Goal: Check status: Check status

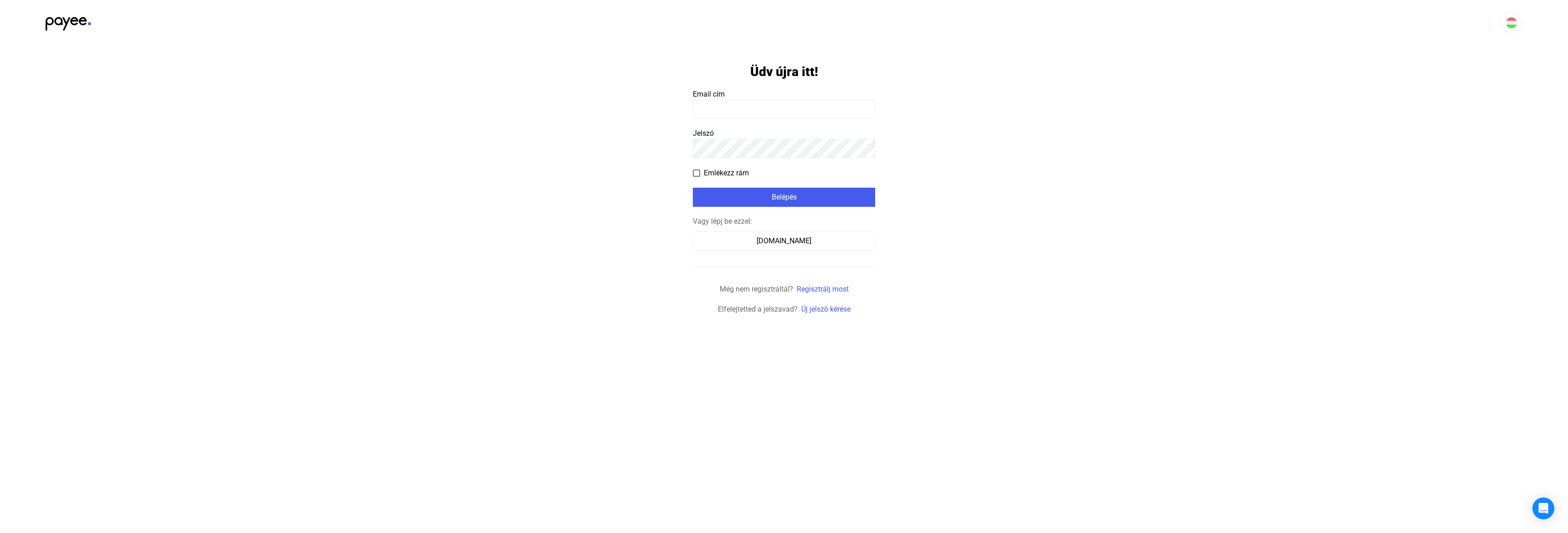
click at [760, 95] on payee-form-field "Email cím" at bounding box center [784, 104] width 182 height 30
click at [760, 100] on input at bounding box center [784, 109] width 182 height 20
click at [806, 114] on input at bounding box center [784, 109] width 182 height 20
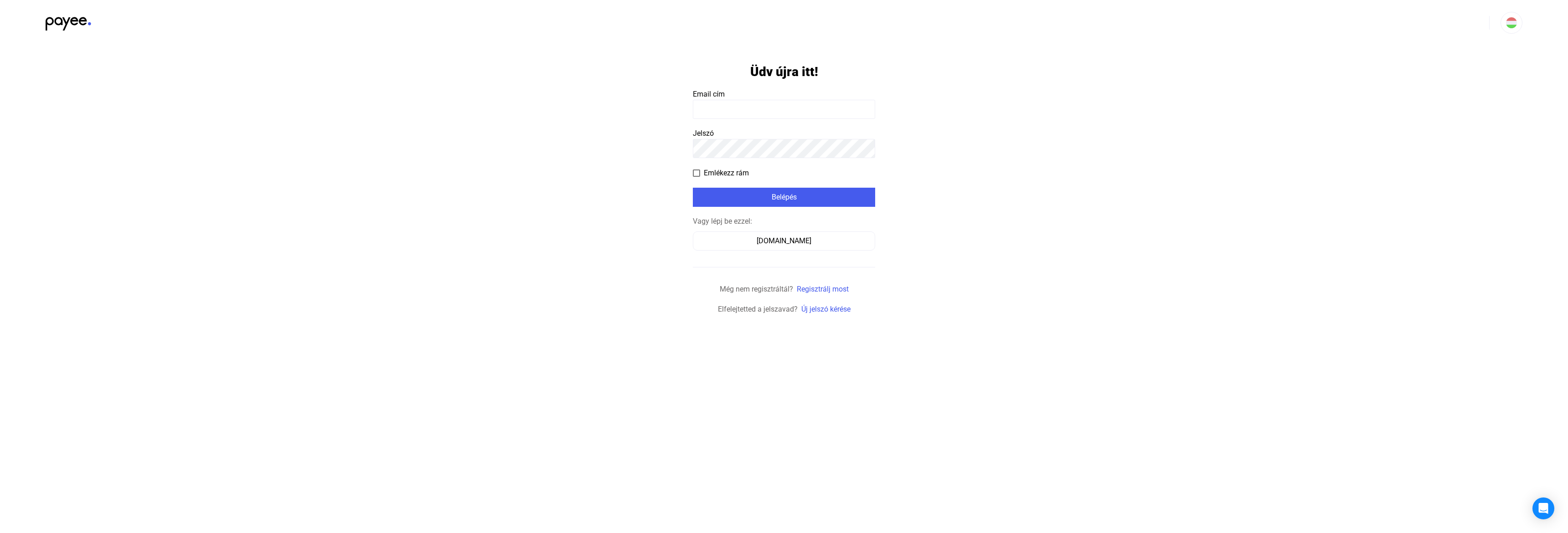
click at [806, 114] on input at bounding box center [784, 109] width 182 height 20
click at [774, 104] on input at bounding box center [784, 109] width 182 height 20
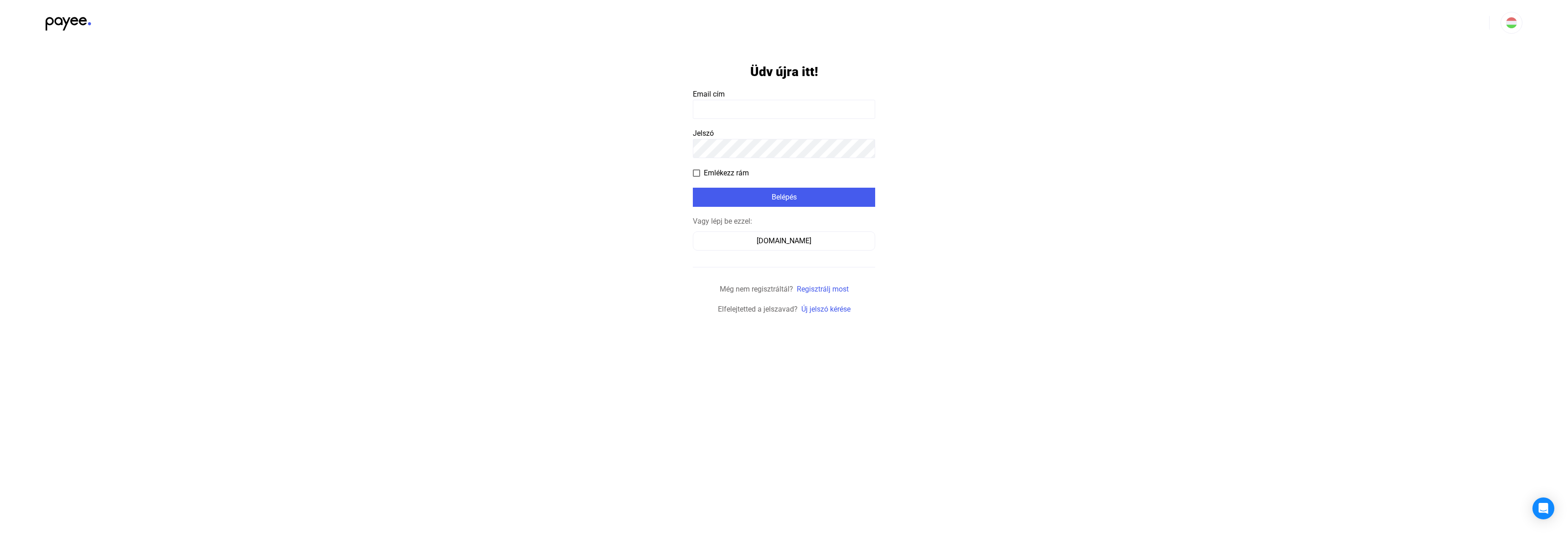
click at [774, 104] on input at bounding box center [784, 109] width 182 height 20
click at [810, 112] on input at bounding box center [784, 109] width 182 height 20
click at [810, 108] on input at bounding box center [784, 109] width 182 height 20
click at [809, 108] on input at bounding box center [784, 109] width 182 height 20
click at [766, 98] on payee-form-field "Email cím" at bounding box center [784, 104] width 182 height 30
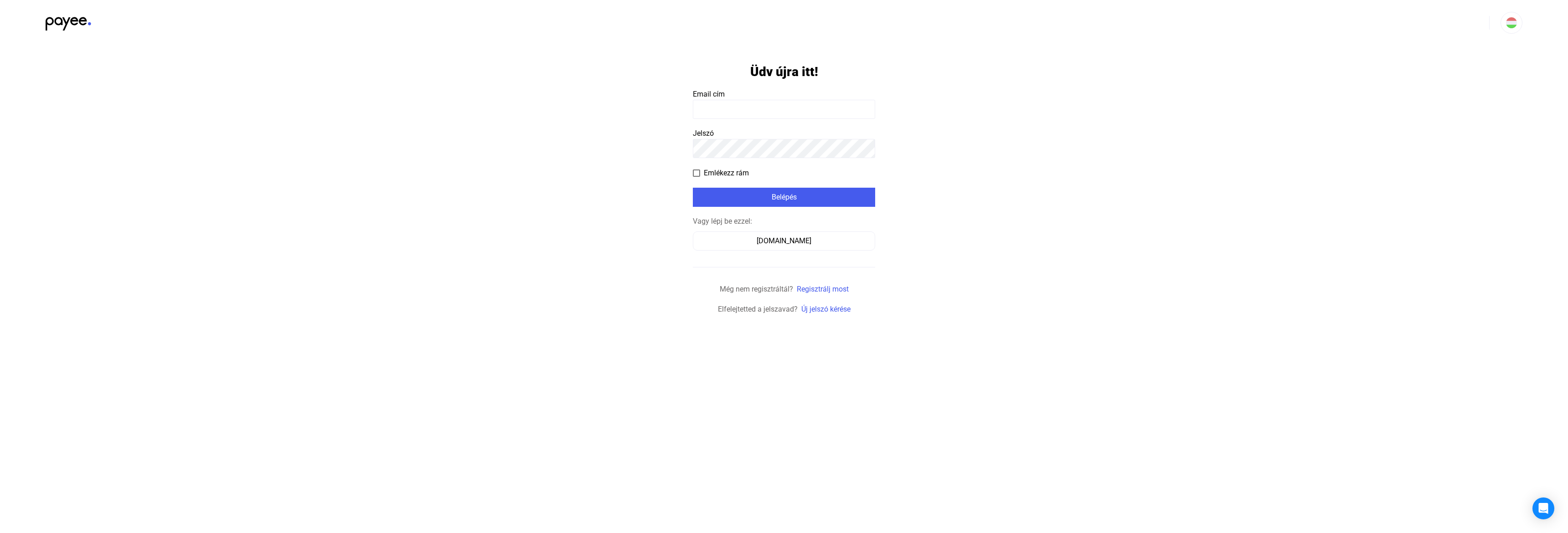
click at [765, 100] on input at bounding box center [784, 109] width 182 height 20
click at [764, 104] on input at bounding box center [784, 109] width 182 height 20
click at [747, 106] on input at bounding box center [784, 109] width 182 height 20
type input "**********"
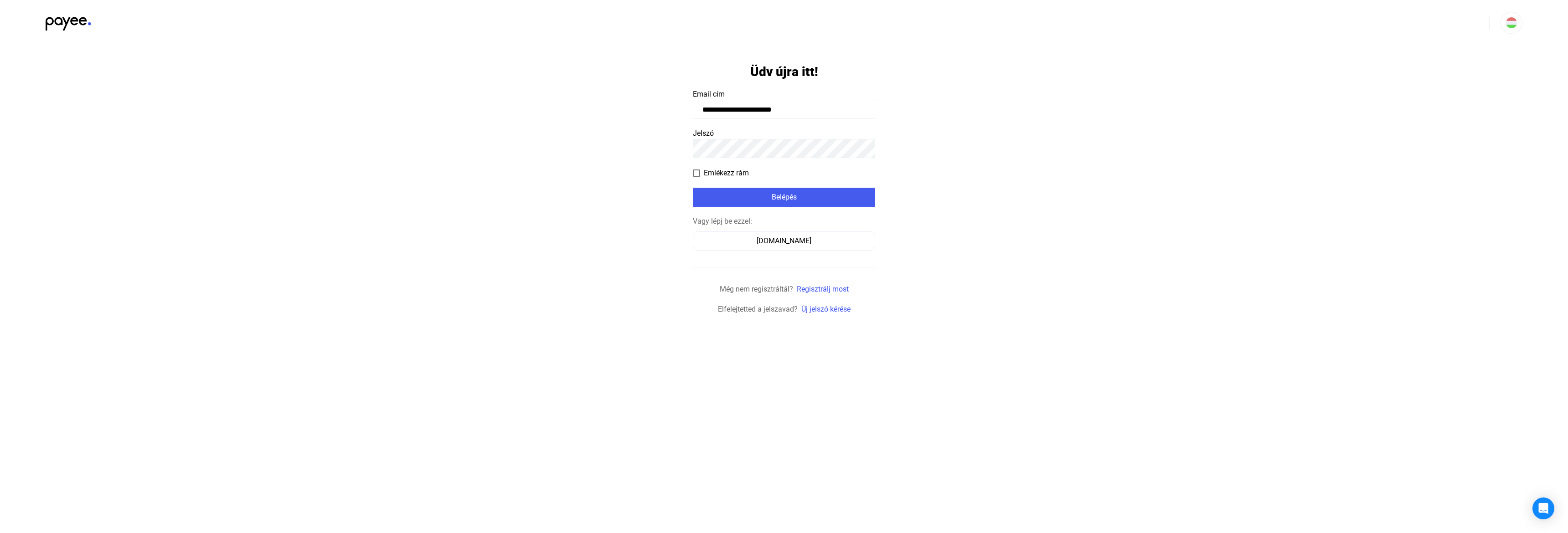
click at [724, 173] on span "Emlékezz rám" at bounding box center [726, 174] width 46 height 11
click at [711, 201] on div "Belépés" at bounding box center [784, 198] width 176 height 11
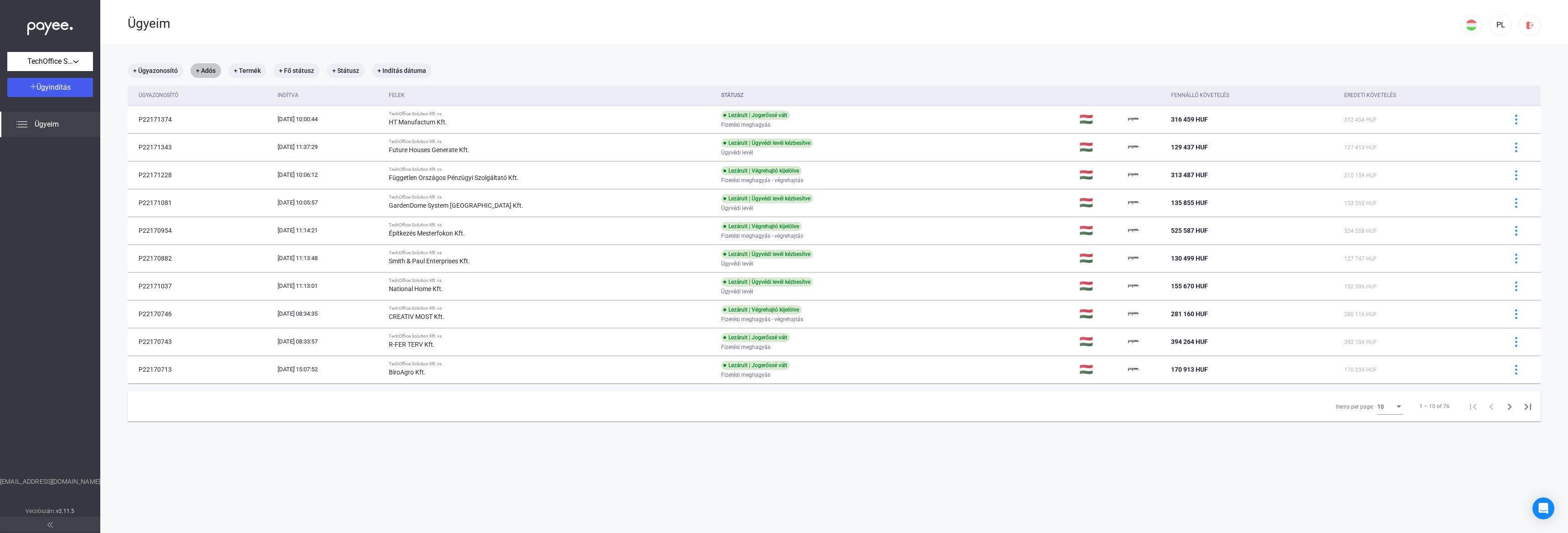
click at [223, 72] on div "+ Adós" at bounding box center [205, 71] width 34 height 19
click at [216, 73] on mat-chip "+ Adós" at bounding box center [205, 71] width 31 height 15
click at [269, 105] on input at bounding box center [266, 98] width 137 height 20
type input "*******"
click button "Szűrés" at bounding box center [266, 122] width 137 height 20
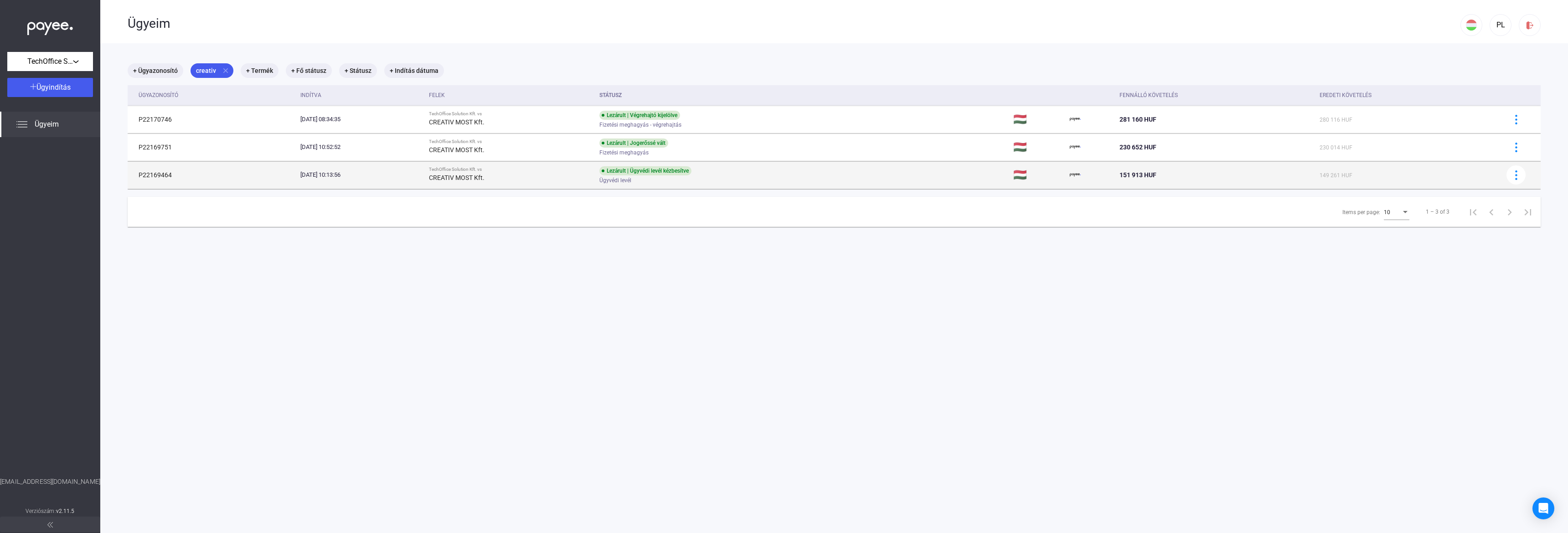
click at [588, 184] on td "TechOffice Solution Kft. vs CREATIV MOST Kft." at bounding box center [510, 175] width 170 height 27
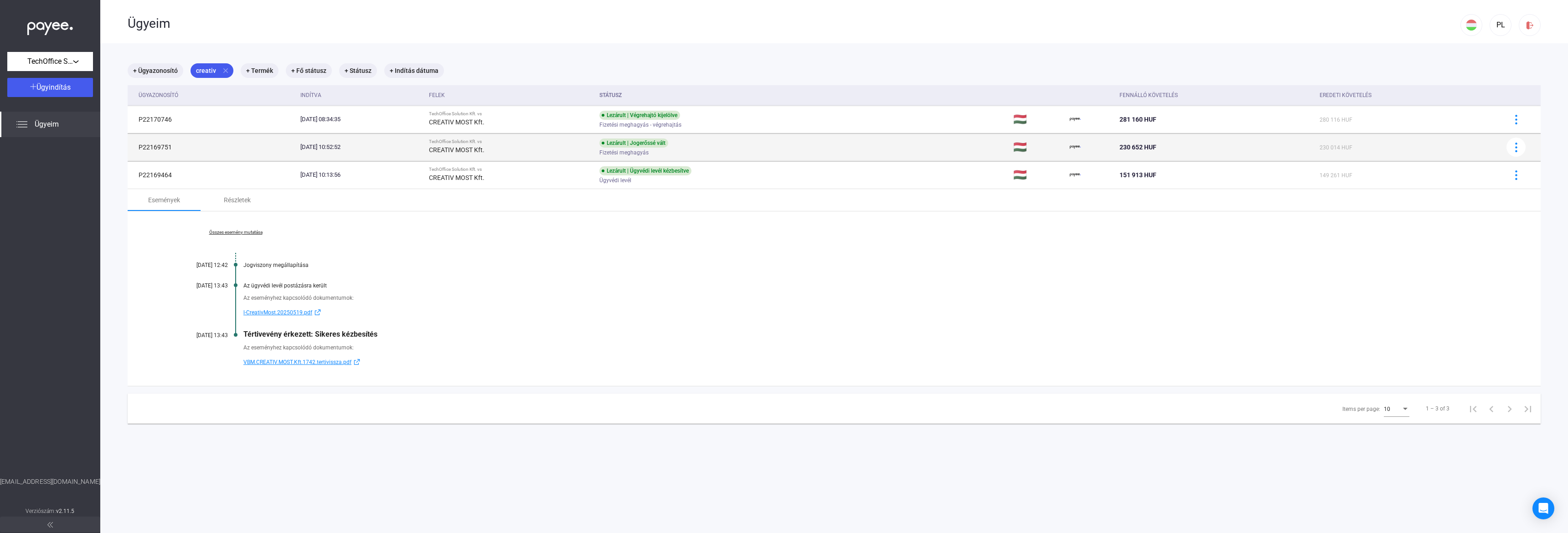
click at [583, 153] on div "CREATIV MOST Kft." at bounding box center [511, 150] width 163 height 11
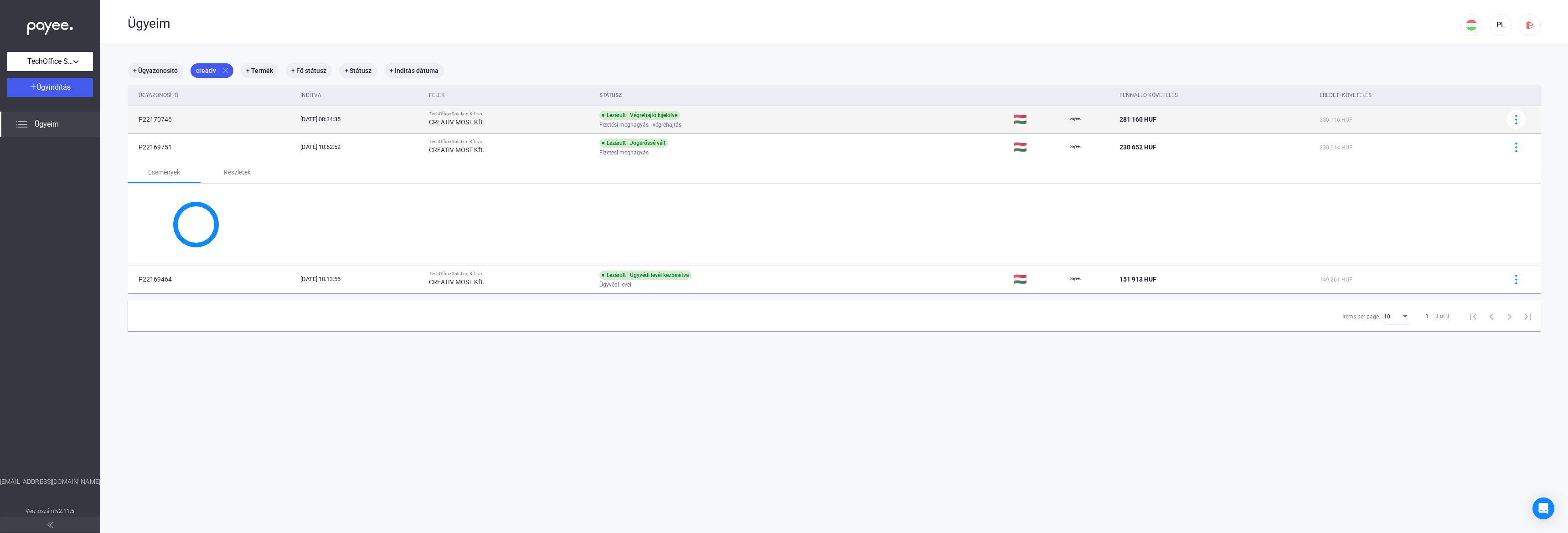
click at [576, 122] on div "CREATIV MOST Kft." at bounding box center [511, 123] width 163 height 11
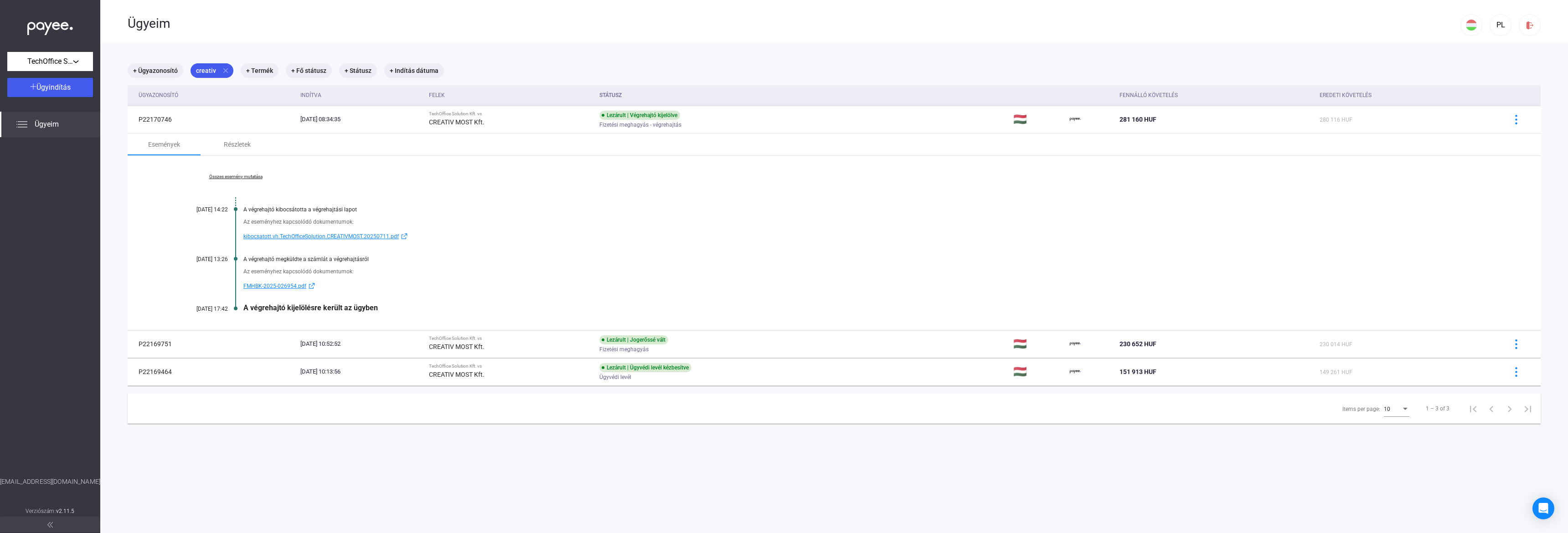
click at [581, 277] on div "Az eseményhez kapcsolódó dokumentumok: FMHBK-2025-026954.pdf" at bounding box center [833, 277] width 1322 height 29
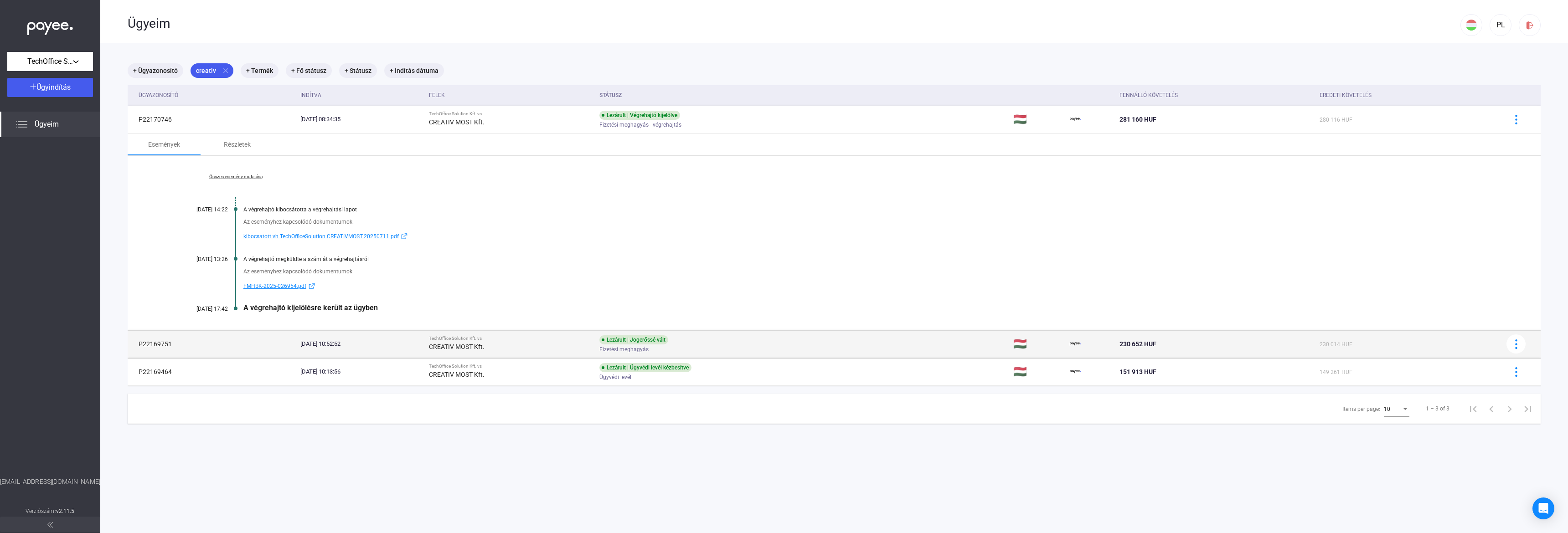
click at [555, 347] on div "CREATIV MOST Kft." at bounding box center [511, 346] width 163 height 11
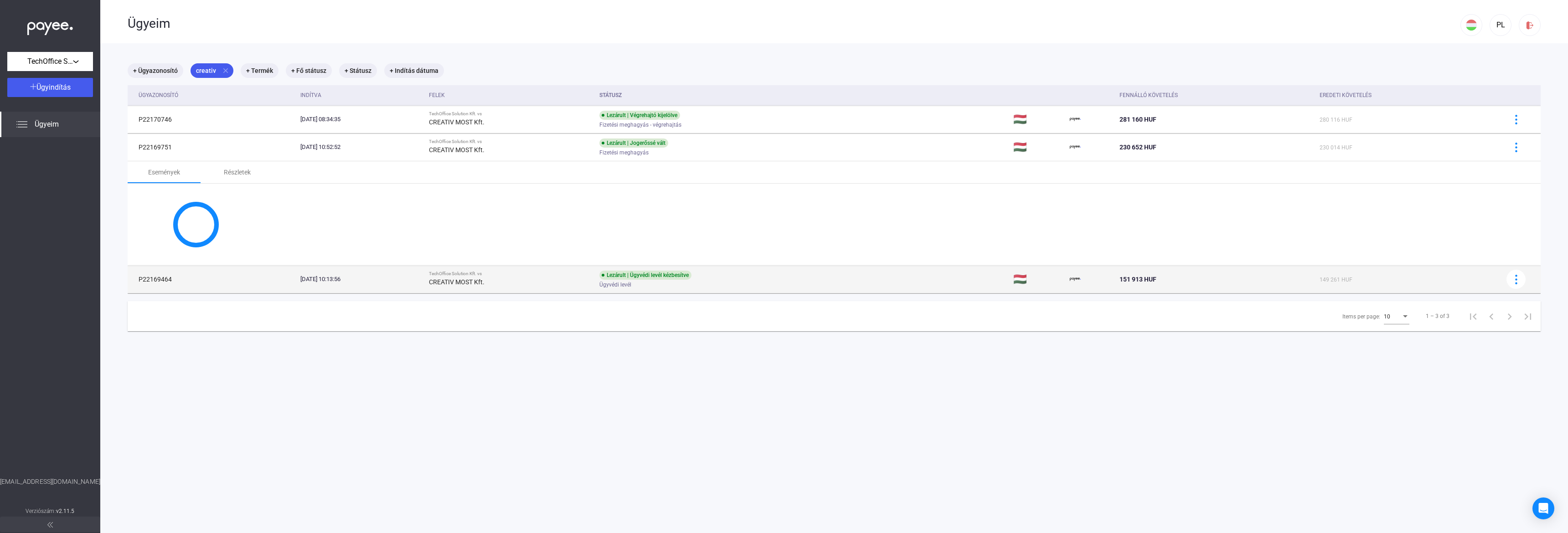
click at [582, 271] on tbody "P22170746 [DATE] 08:34:35 TechOffice Solution Kft. vs CREATIV MOST Kft. Lezárul…" at bounding box center [833, 200] width 1413 height 188
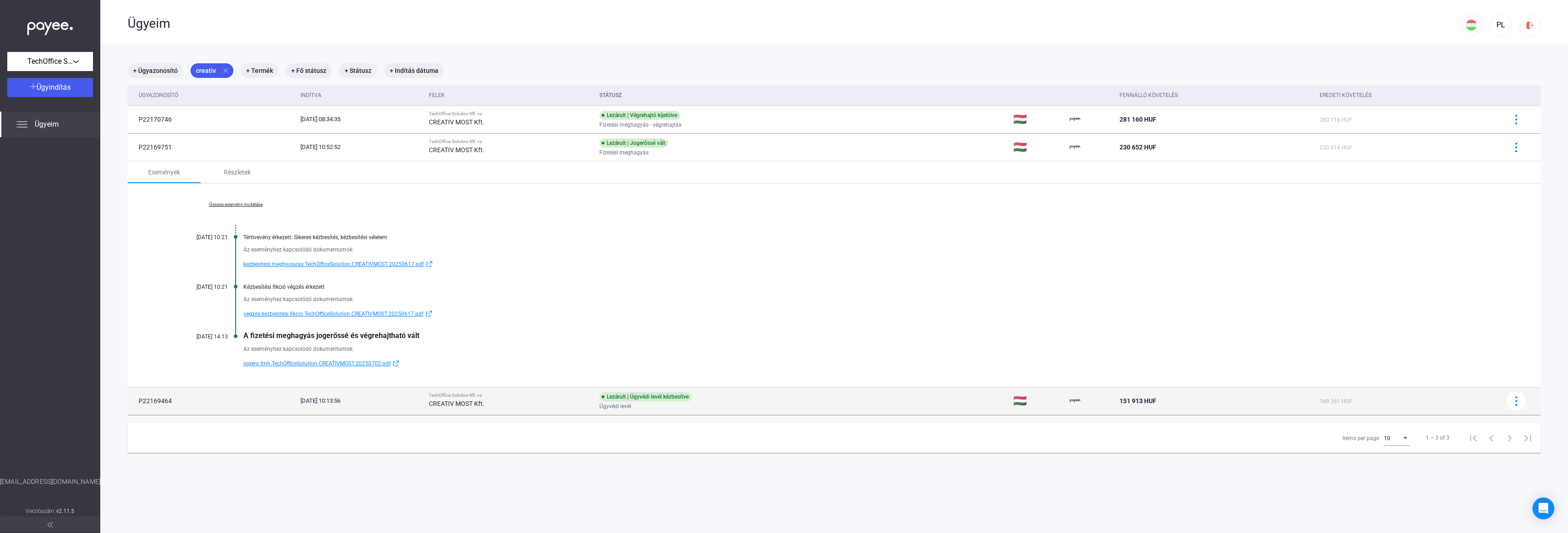
click at [582, 405] on div "CREATIV MOST Kft." at bounding box center [511, 404] width 163 height 11
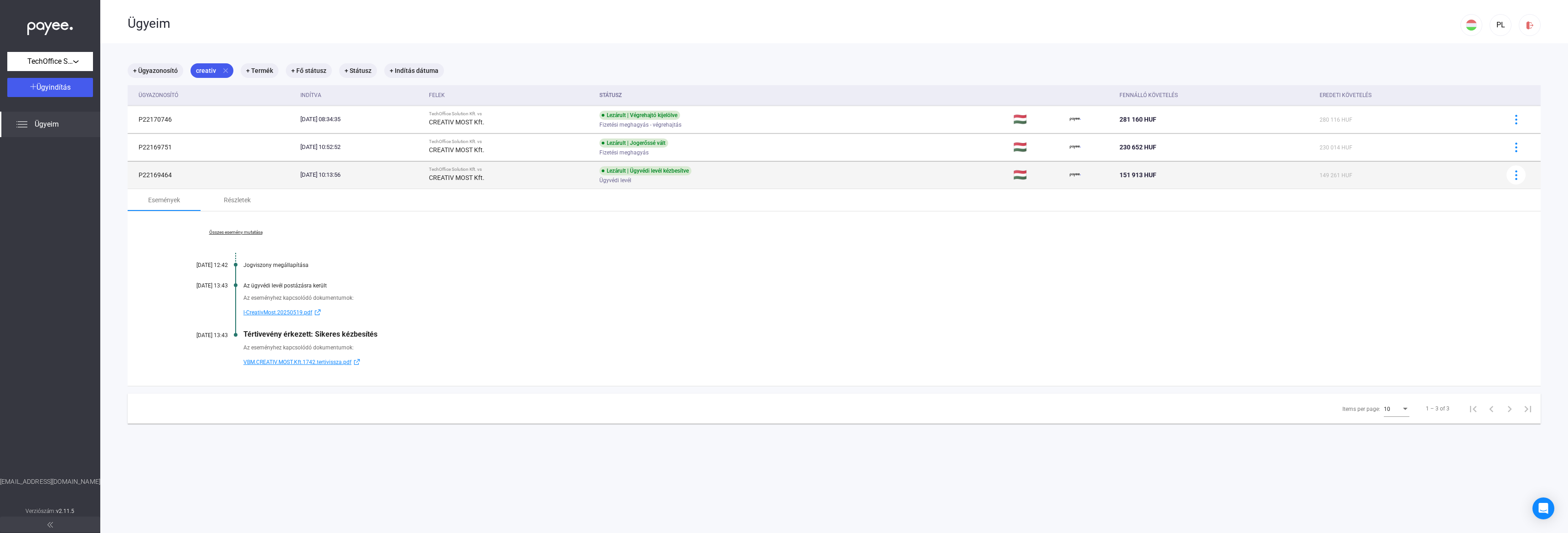
click at [377, 186] on td "[DATE] 10:13:56" at bounding box center [360, 175] width 128 height 27
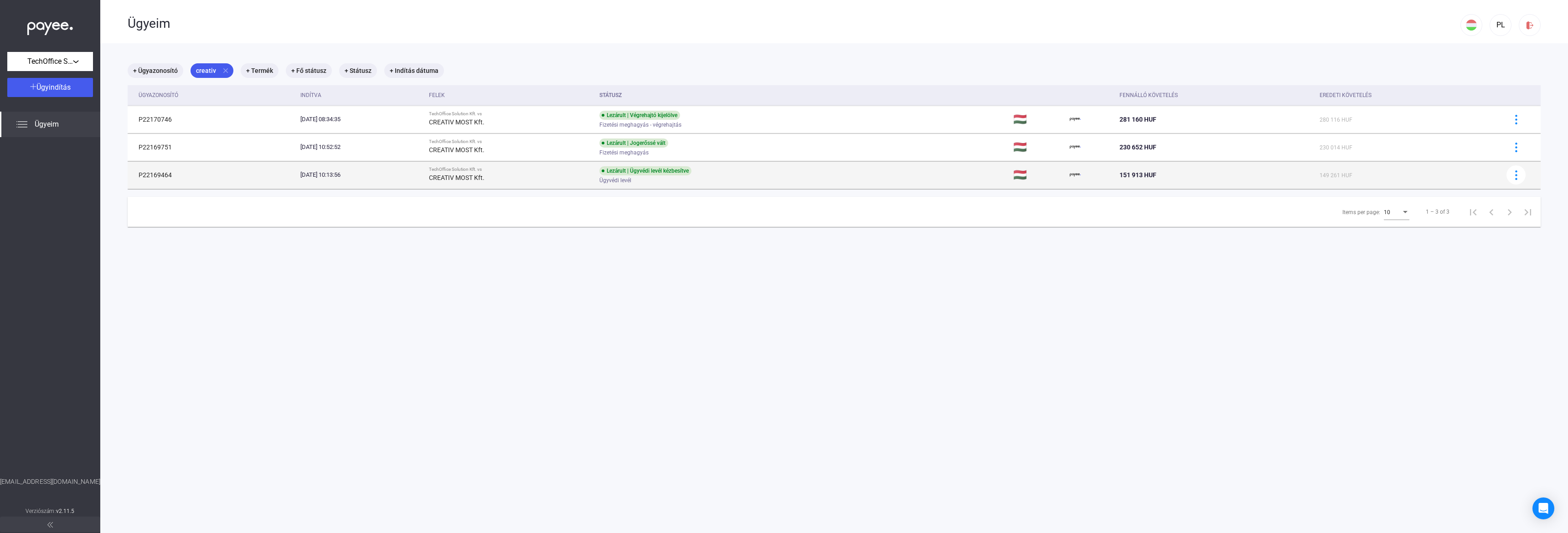
click at [875, 171] on td "Lezárult | Ügyvédi levél kézbesítve Ügyvédi levél" at bounding box center [802, 175] width 413 height 27
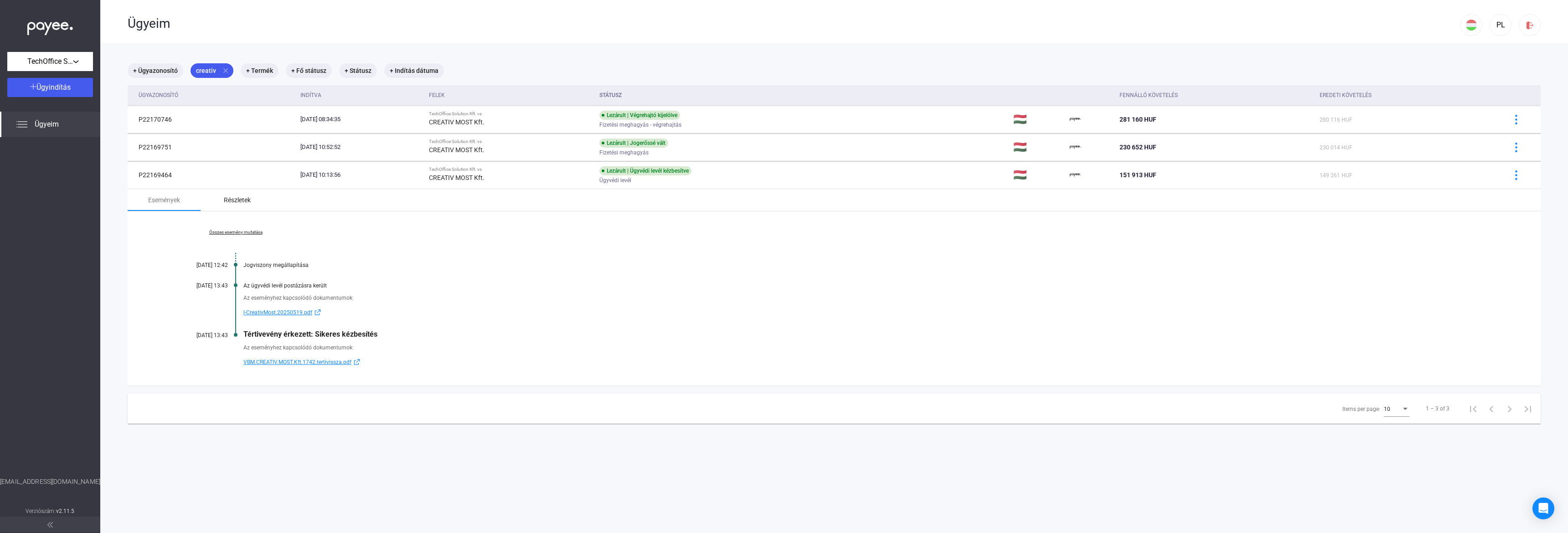
click at [215, 203] on div "Részletek" at bounding box center [237, 201] width 73 height 22
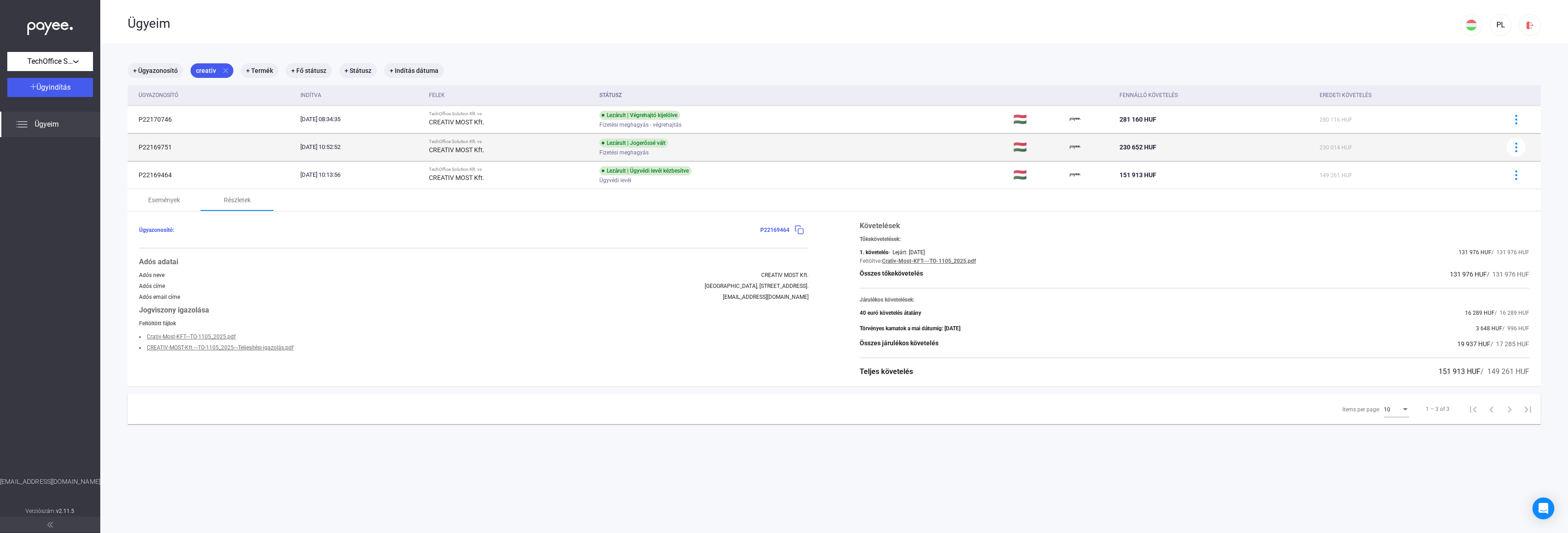
click at [822, 150] on td "Lezárult | Jogerőssé vált Fizetési meghagyás" at bounding box center [802, 147] width 413 height 27
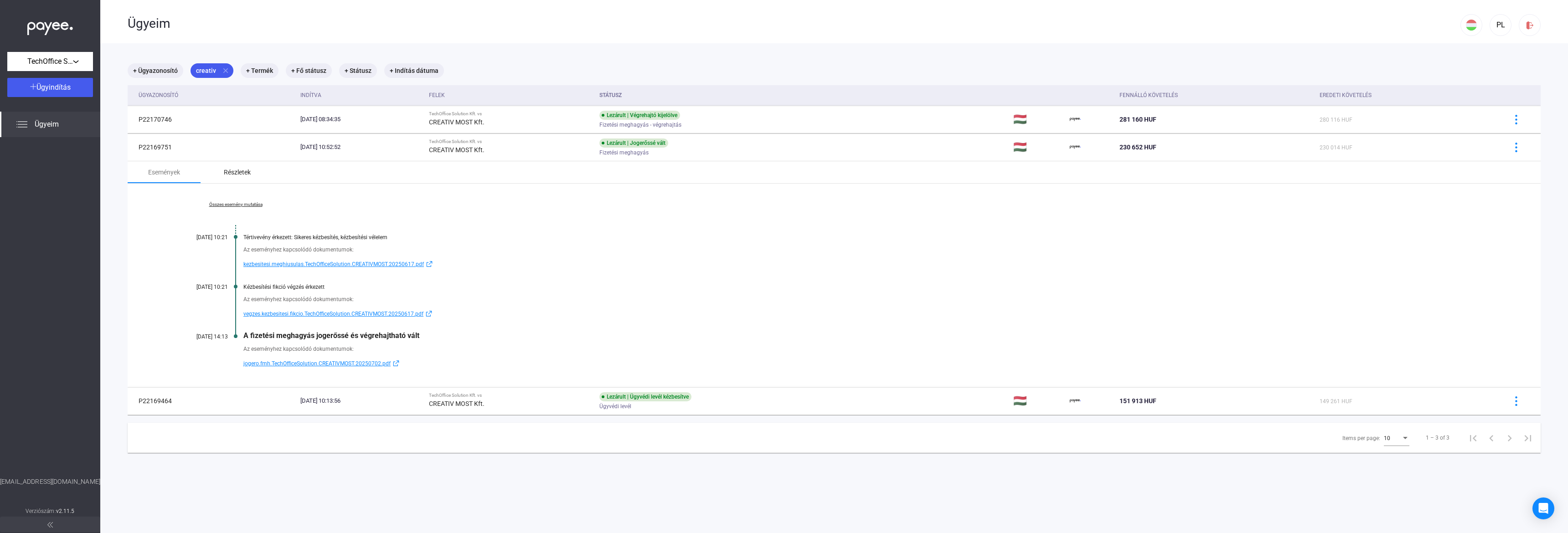
click at [231, 166] on div "Részletek" at bounding box center [237, 173] width 73 height 22
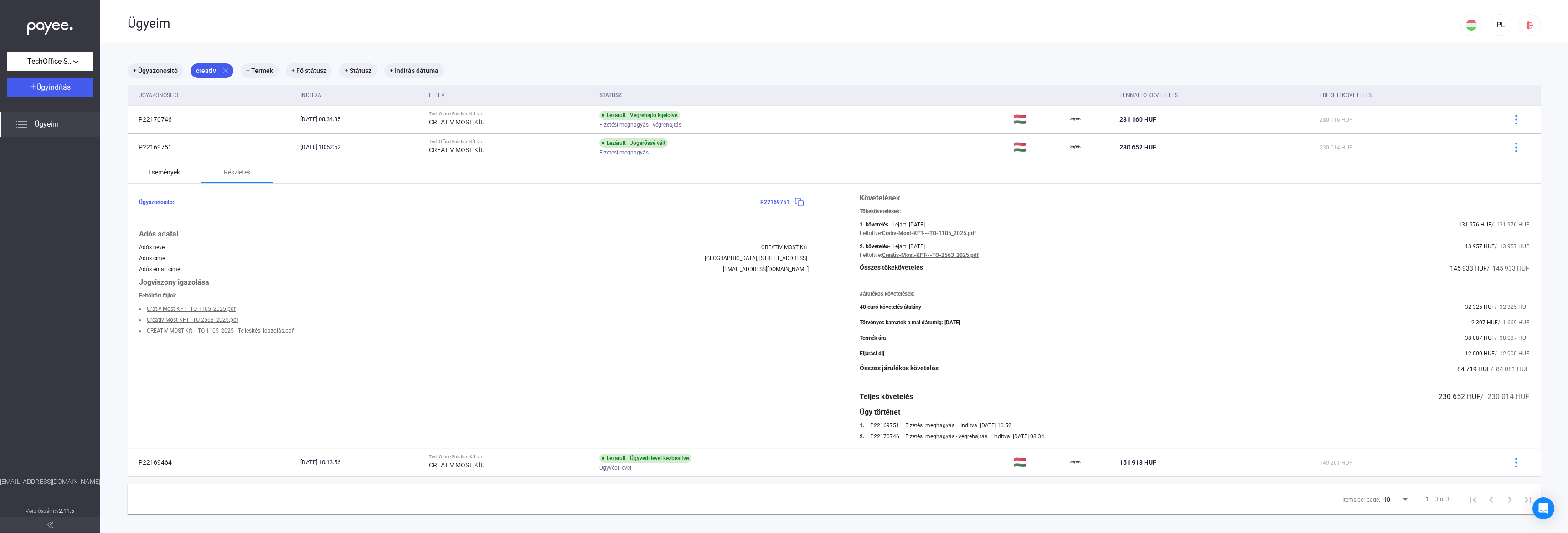
click at [173, 174] on div "Események" at bounding box center [163, 173] width 32 height 11
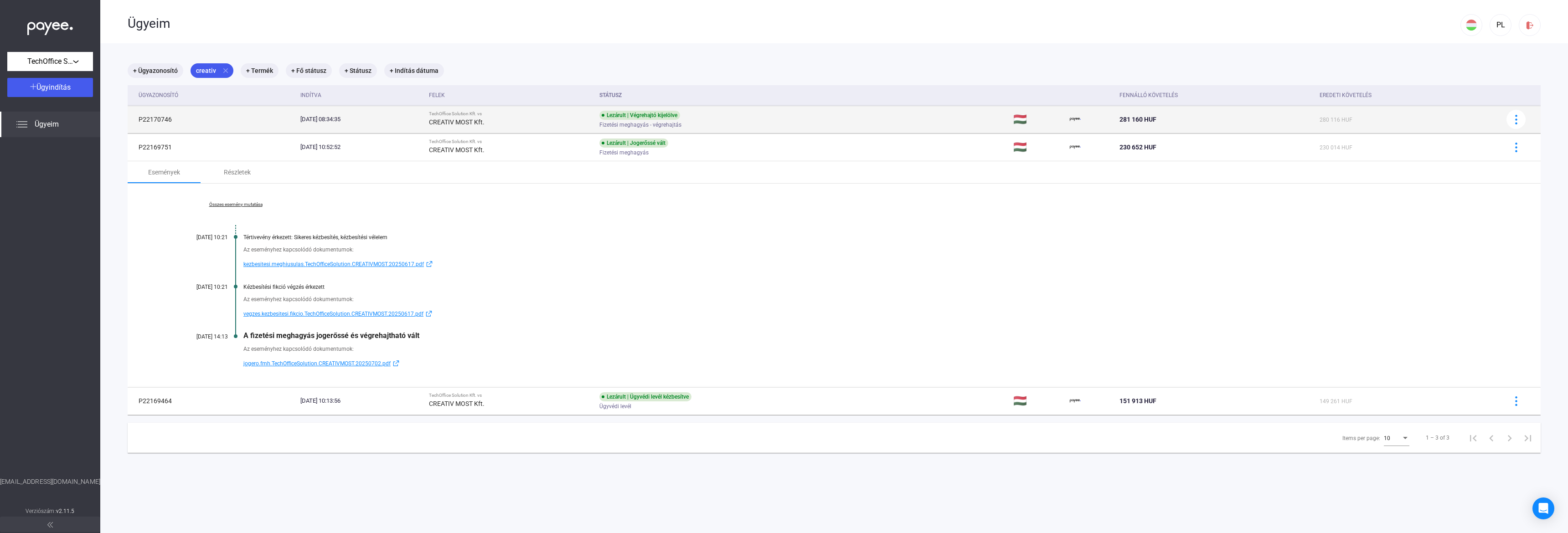
click at [422, 122] on div "[DATE] 08:34:35" at bounding box center [360, 120] width 122 height 9
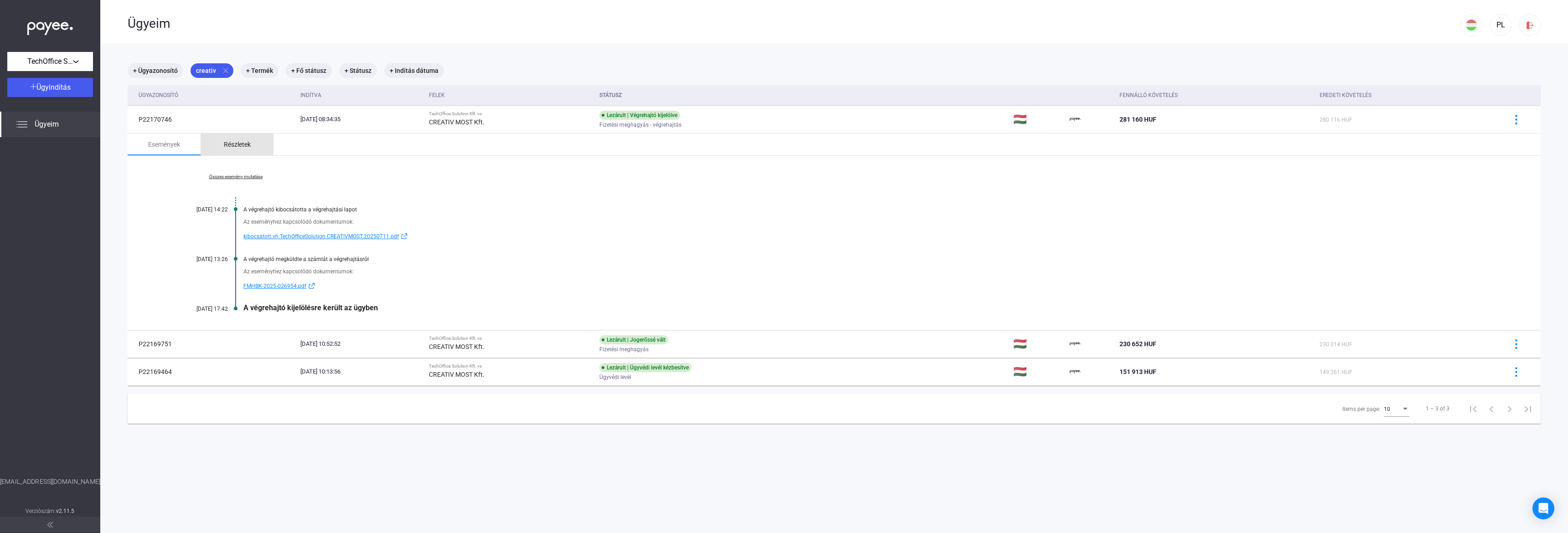
click at [240, 149] on div "Részletek" at bounding box center [237, 145] width 27 height 11
